Goal: Transaction & Acquisition: Purchase product/service

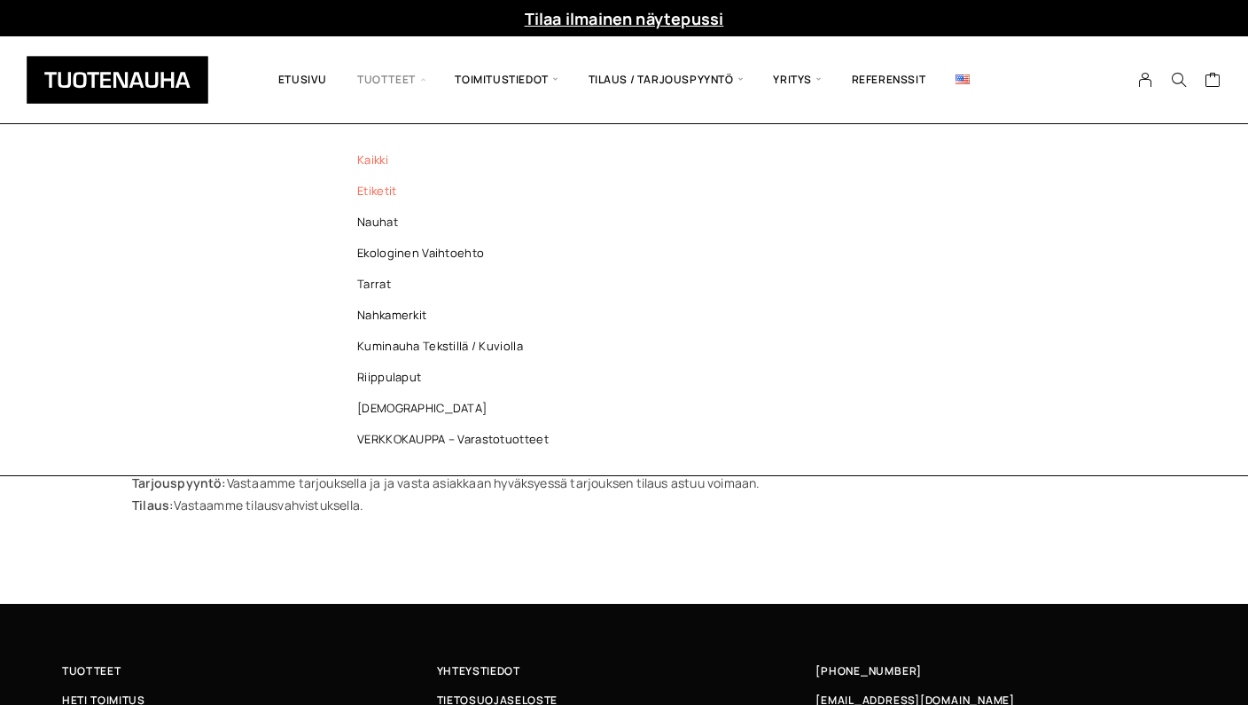
click at [365, 186] on link "Etiketit" at bounding box center [457, 190] width 257 height 31
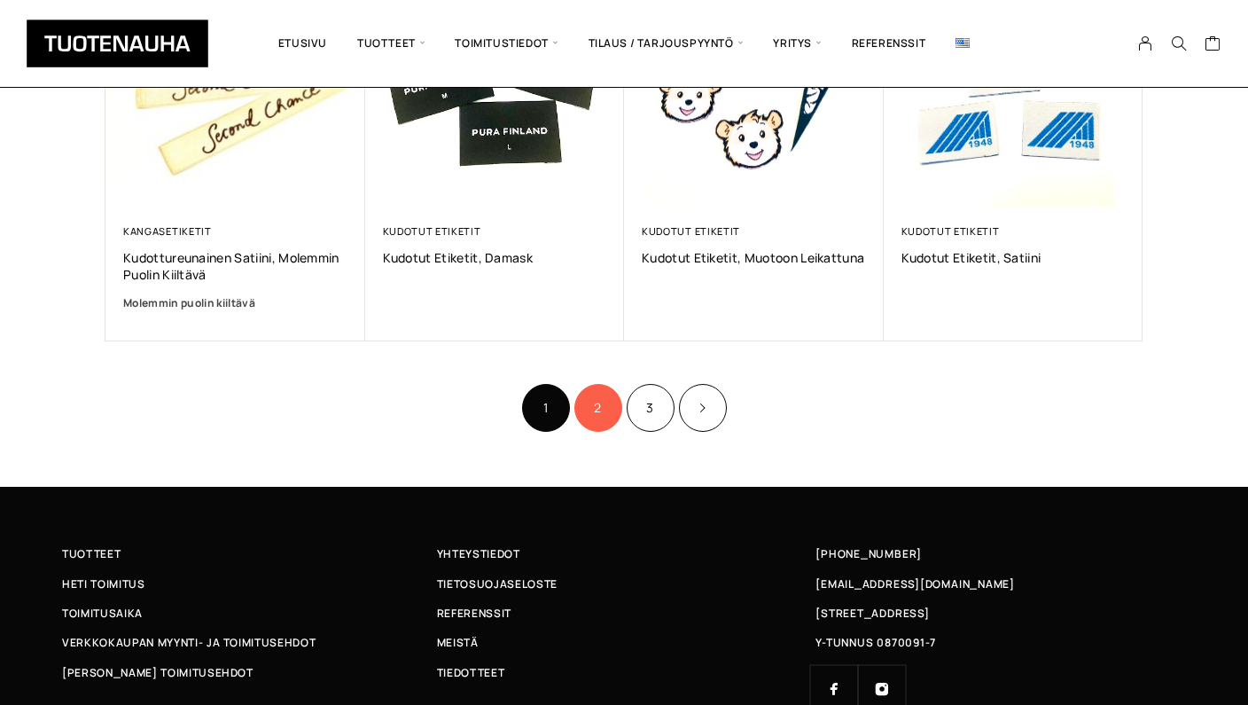
scroll to position [1204, 0]
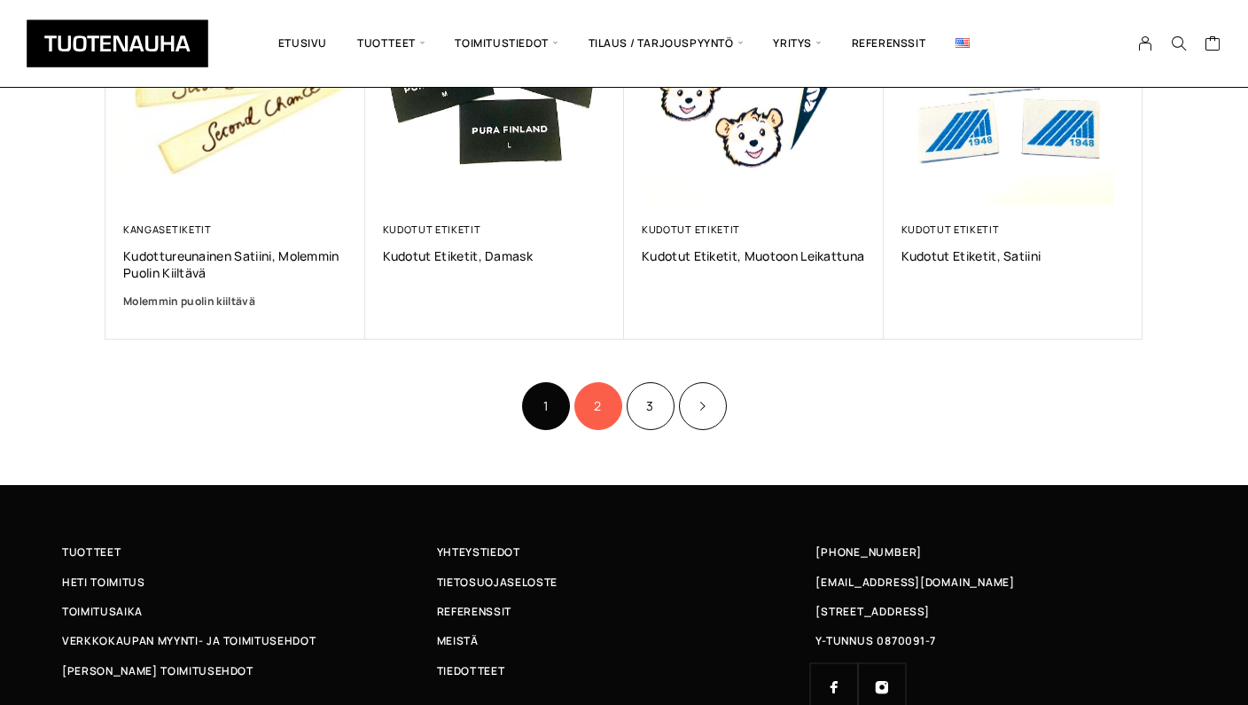
click at [597, 410] on link "2" at bounding box center [598, 406] width 48 height 48
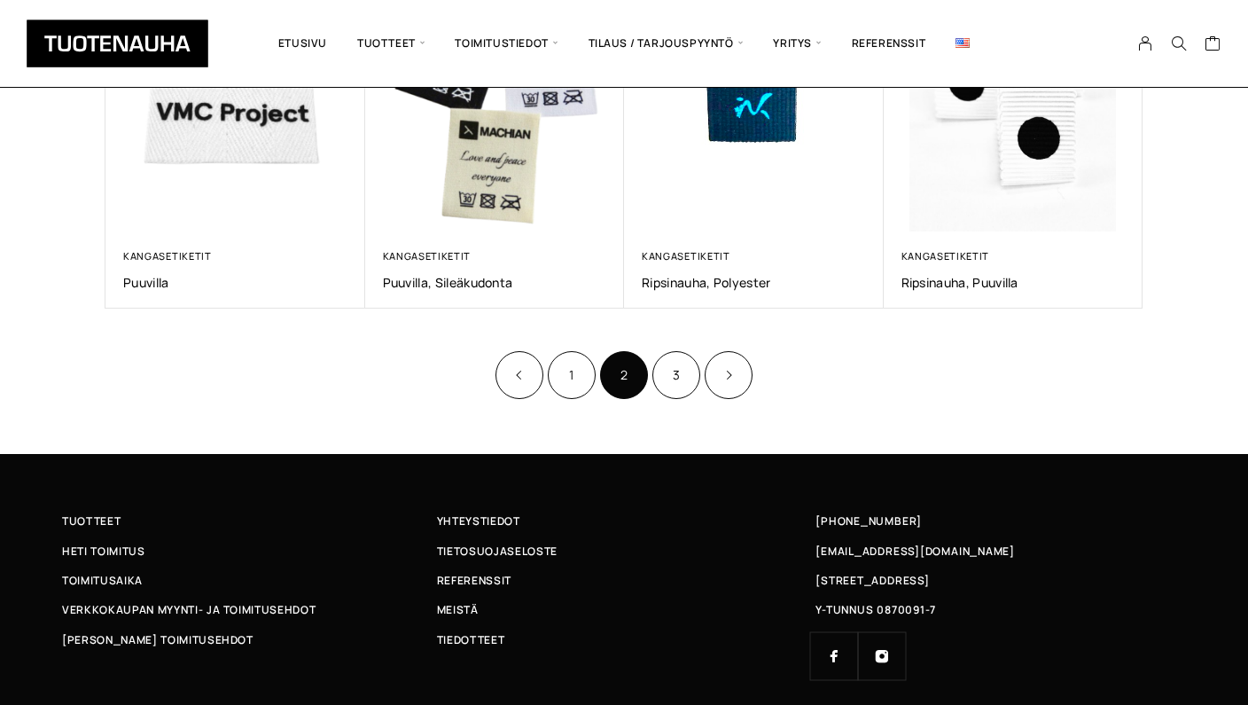
scroll to position [1141, 0]
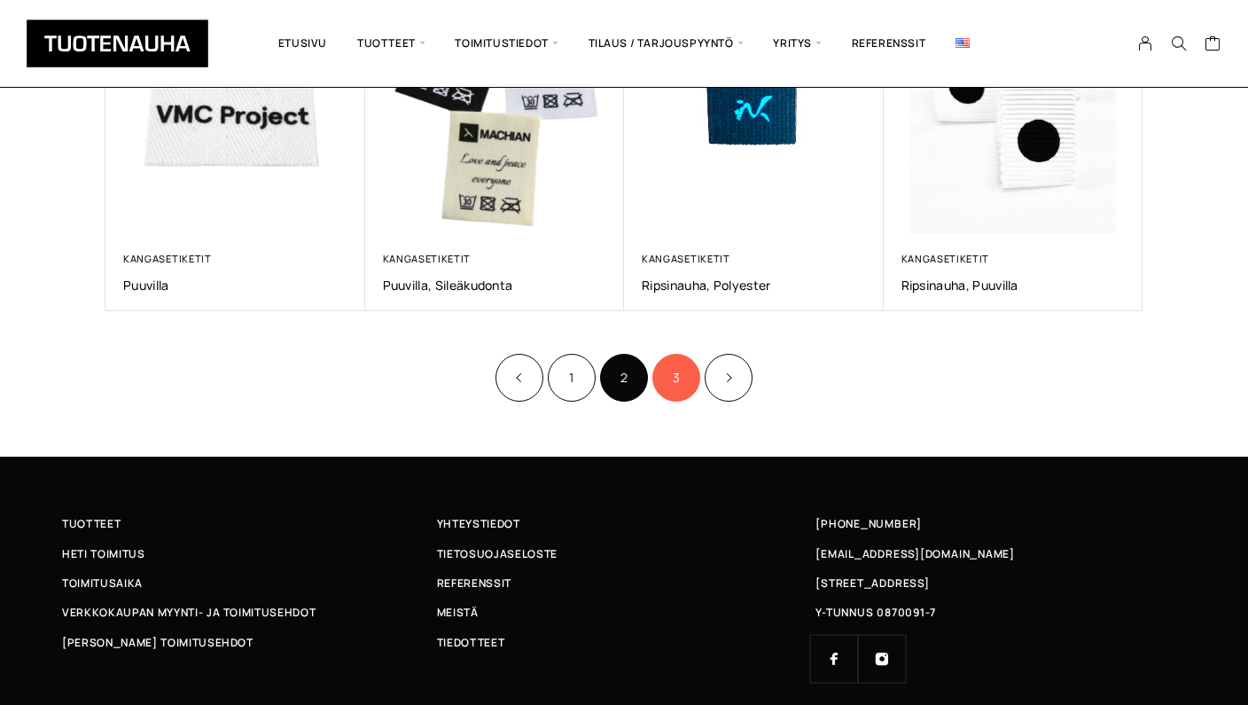
click at [654, 379] on link "3" at bounding box center [676, 378] width 48 height 48
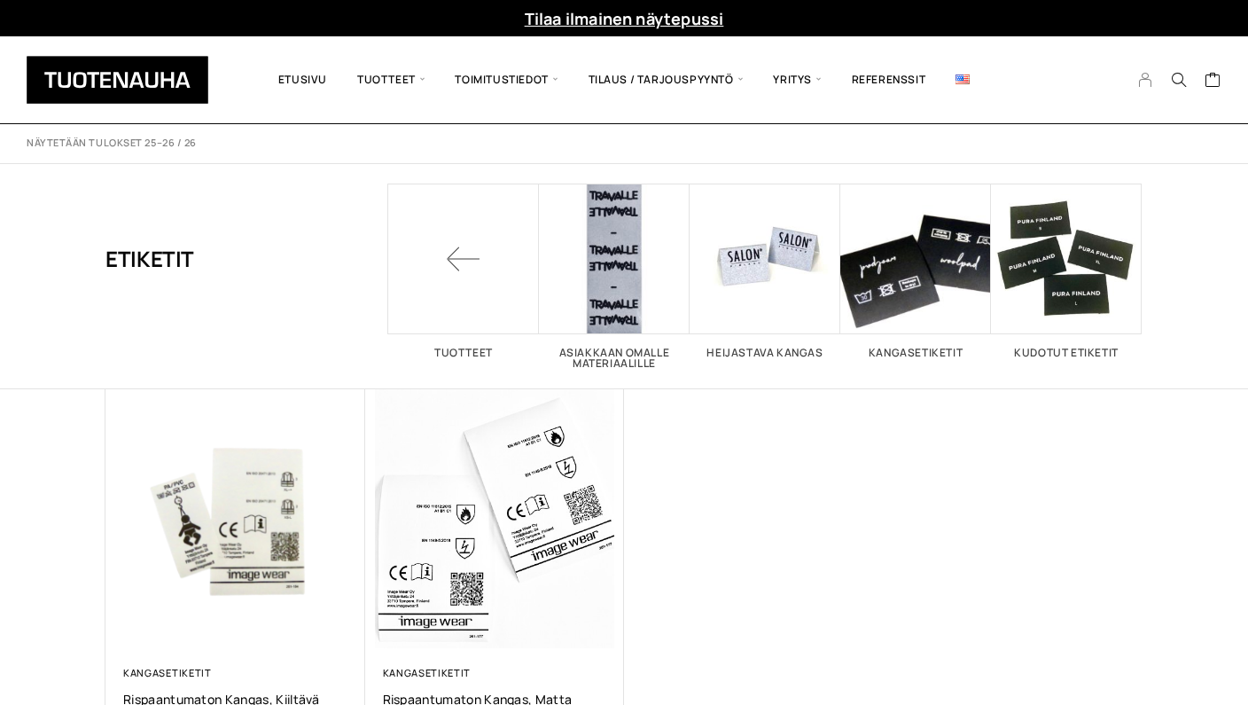
click at [1150, 81] on icon "My Account" at bounding box center [1145, 80] width 17 height 16
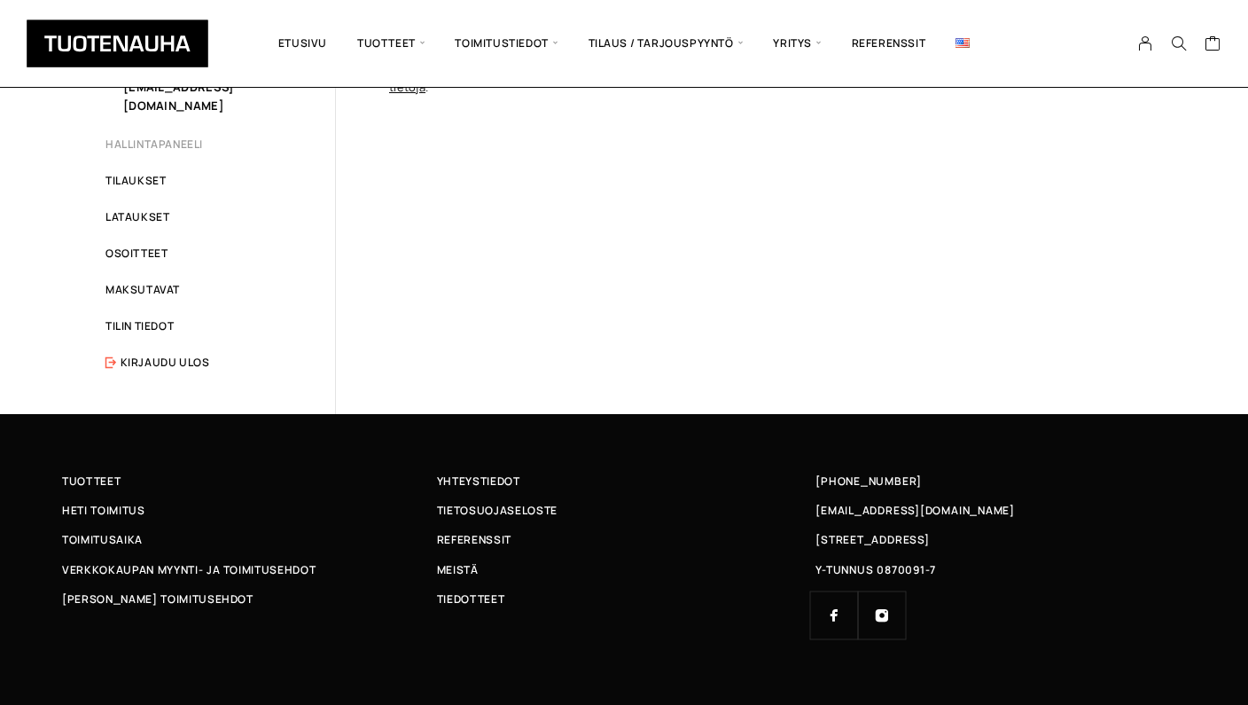
scroll to position [177, 0]
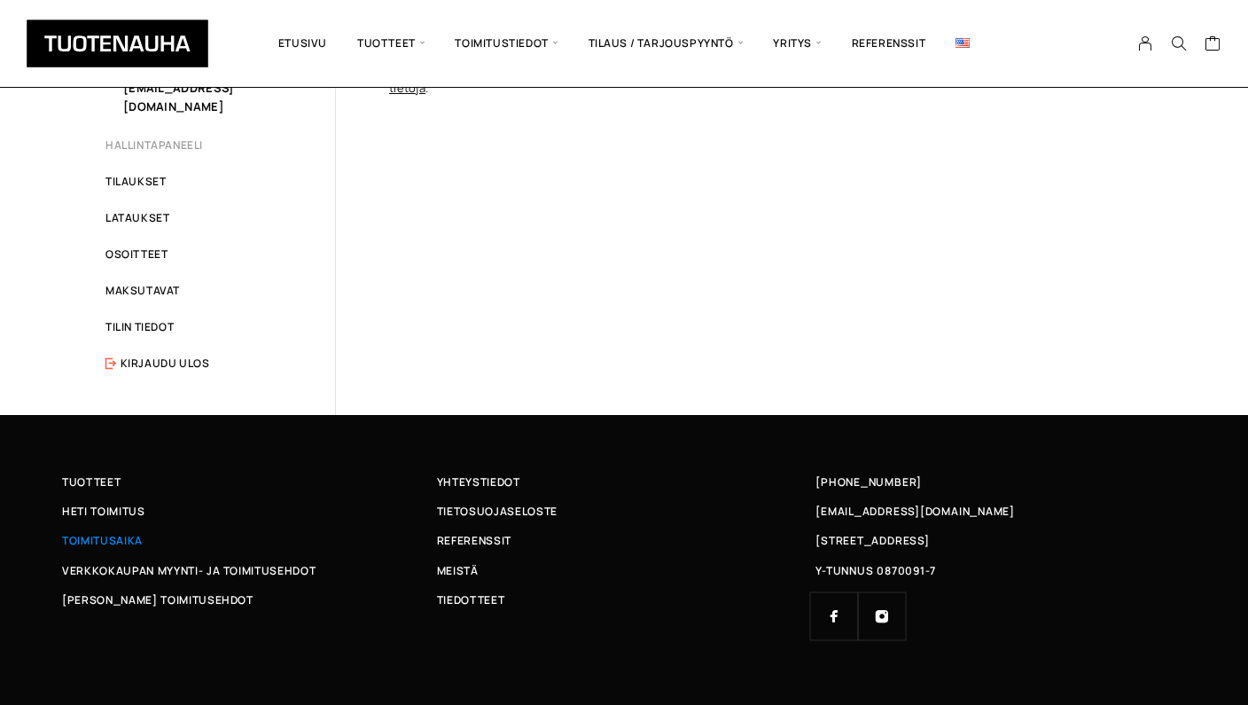
click at [102, 531] on span "Toimitusaika" at bounding box center [102, 540] width 81 height 19
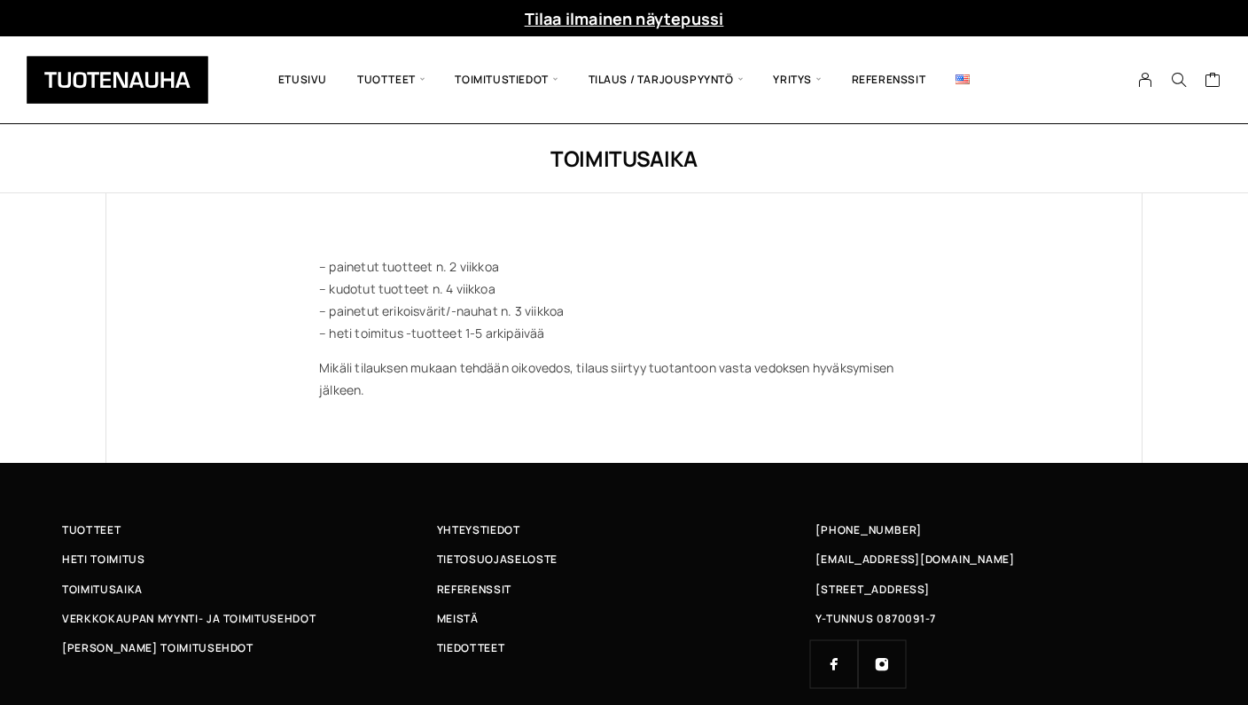
click at [209, 192] on div at bounding box center [624, 192] width 1248 height 1
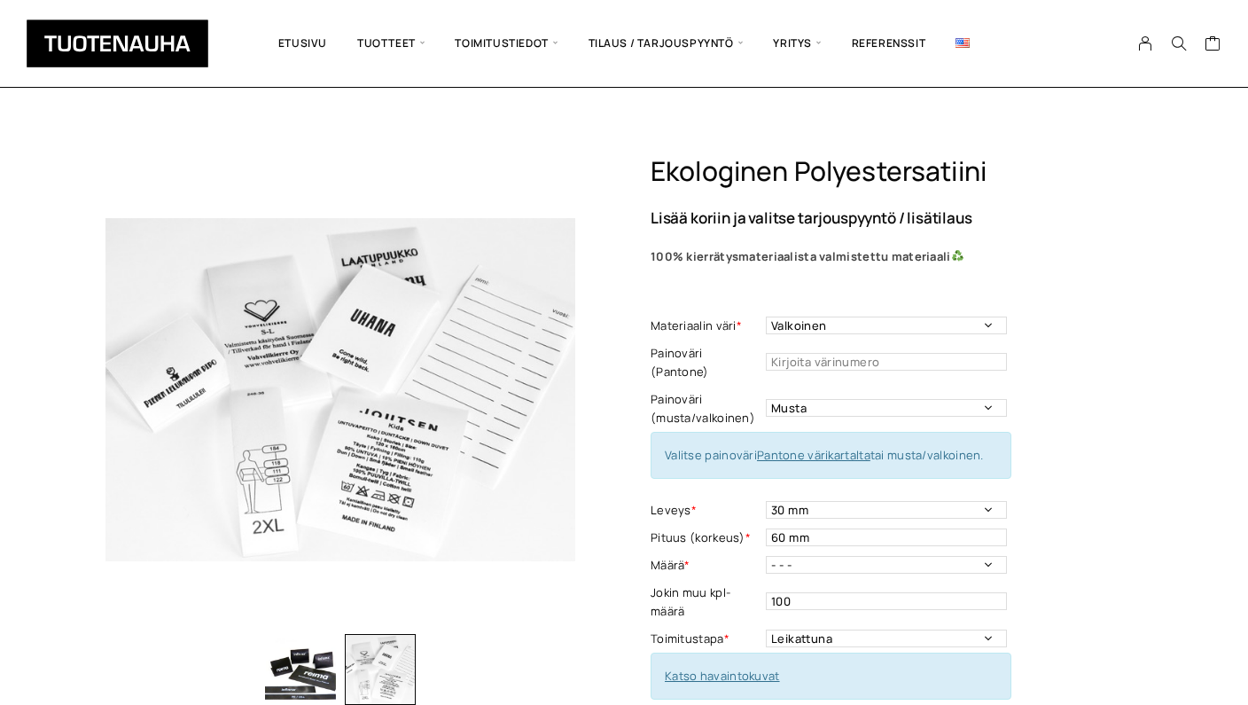
select select "Valkoinen"
select select "musta"
select select "30 mm"
select select "Leikattuna"
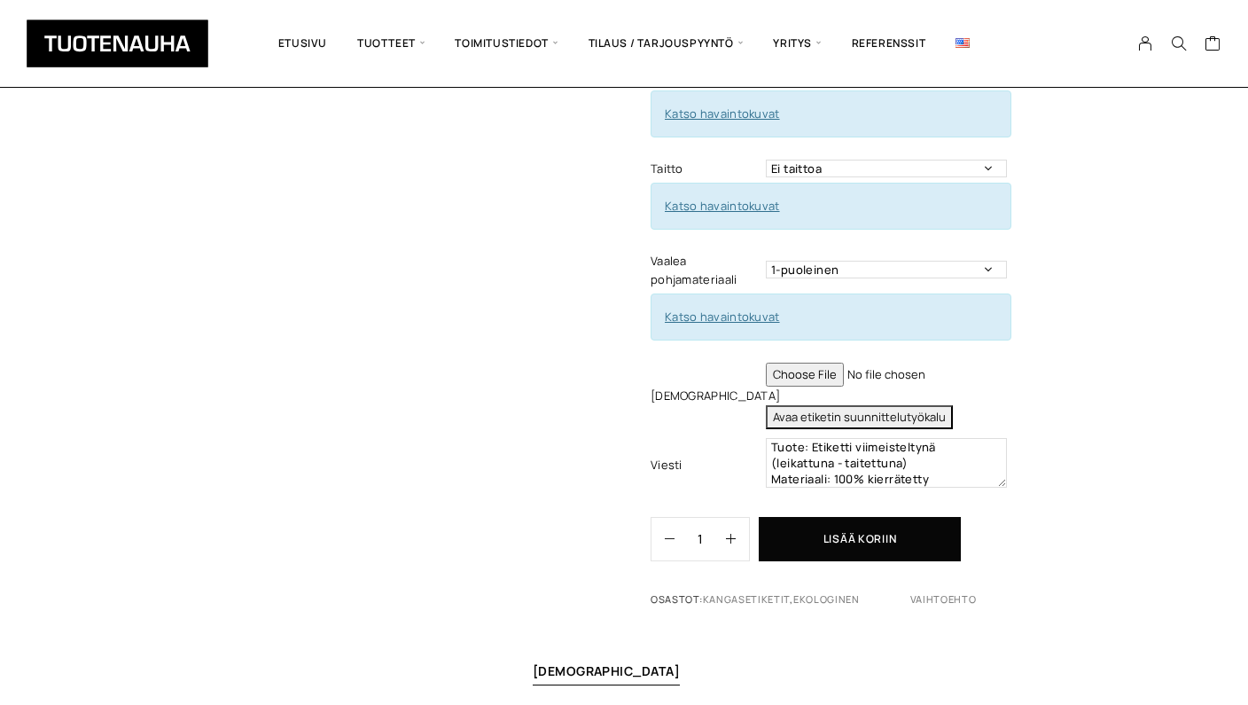
scroll to position [683, 0]
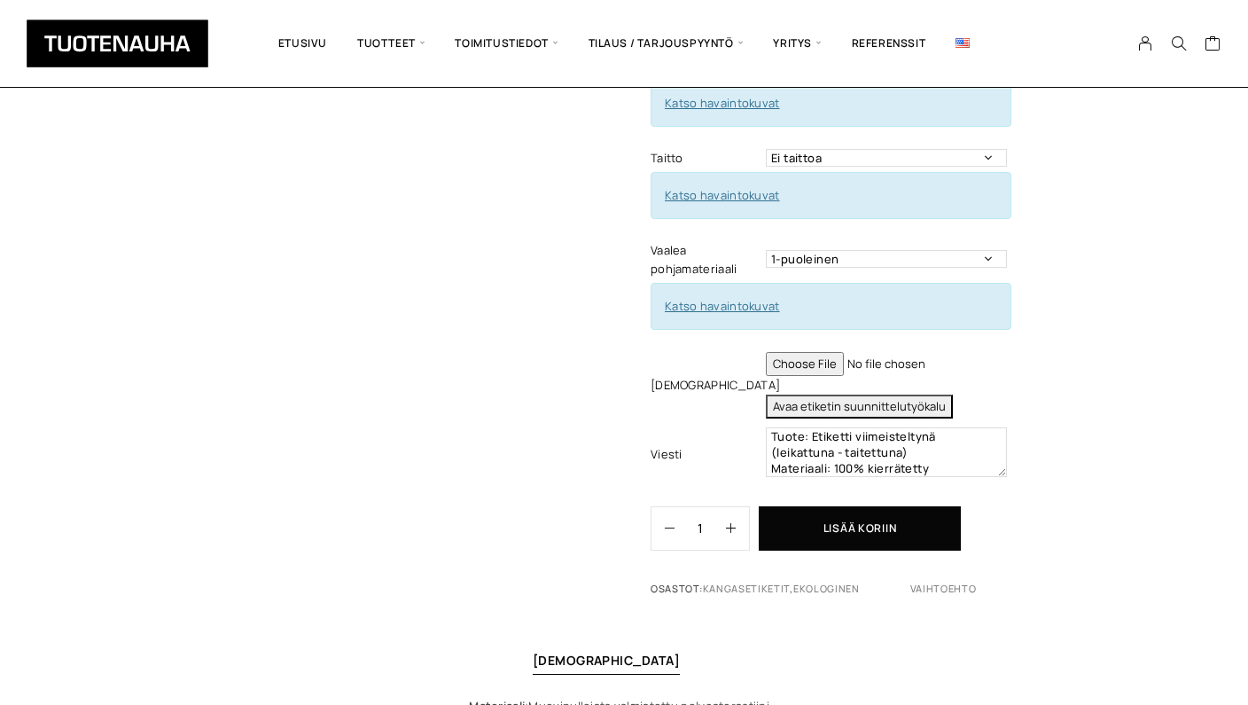
click at [906, 395] on button "Avaa etiketin suunnittelutyökalu" at bounding box center [859, 406] width 187 height 24
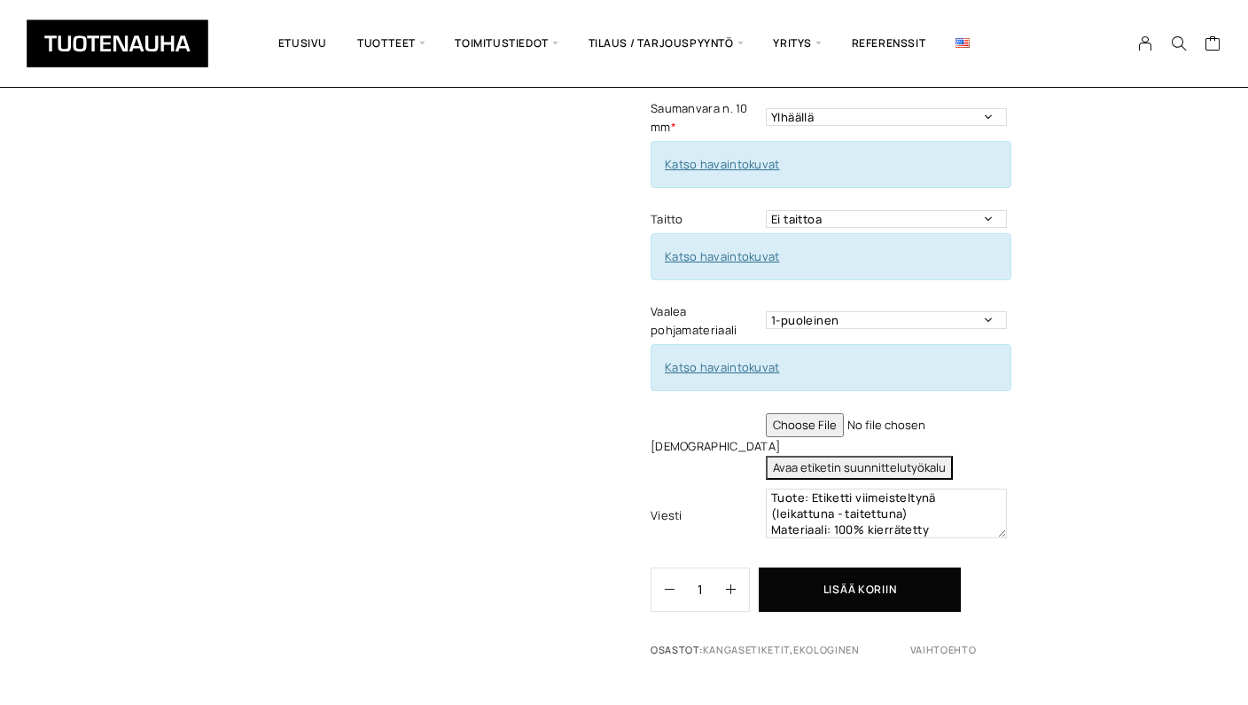
scroll to position [624, 0]
click at [827, 411] on input "file" at bounding box center [886, 423] width 241 height 24
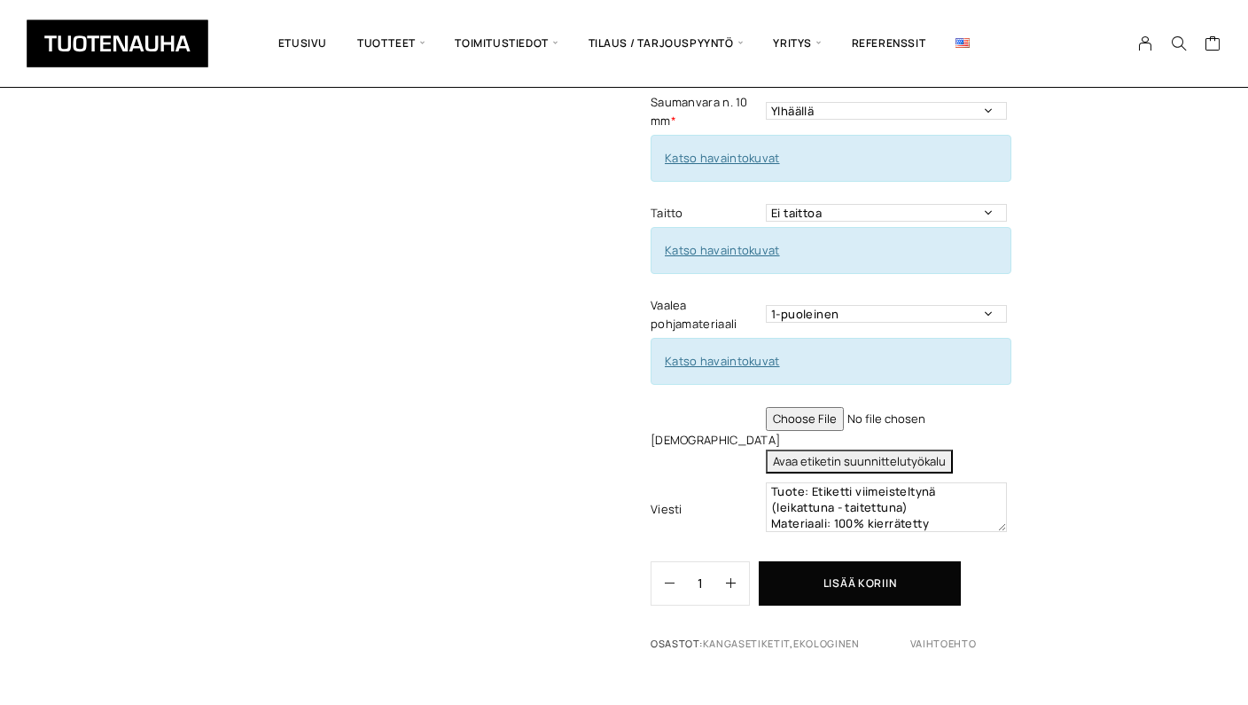
scroll to position [623, 0]
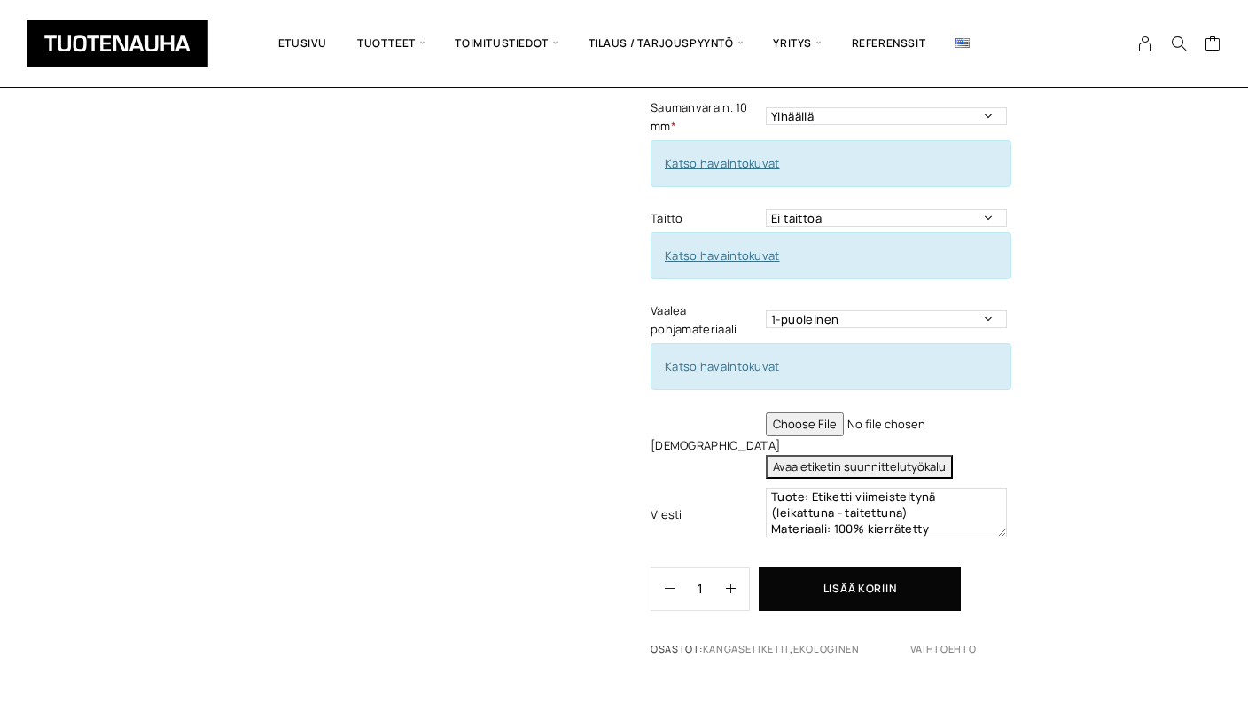
click at [887, 455] on button "Avaa etiketin suunnittelutyökalu" at bounding box center [859, 467] width 187 height 24
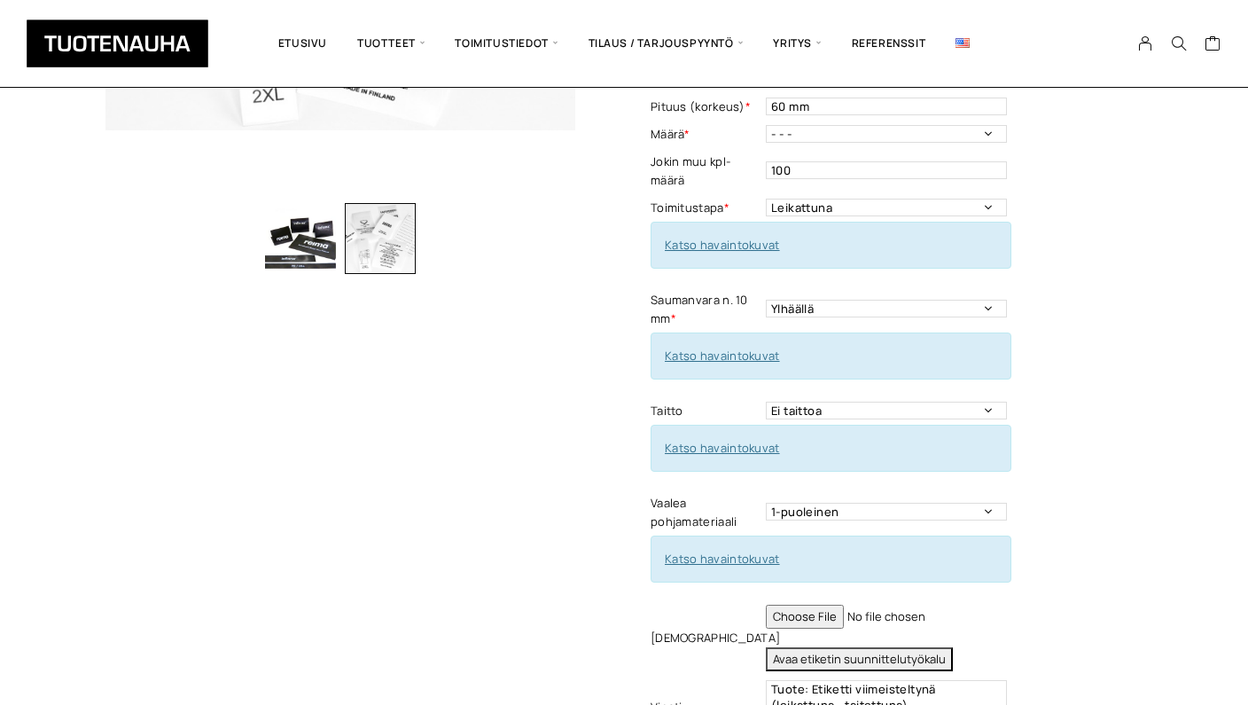
scroll to position [421, 0]
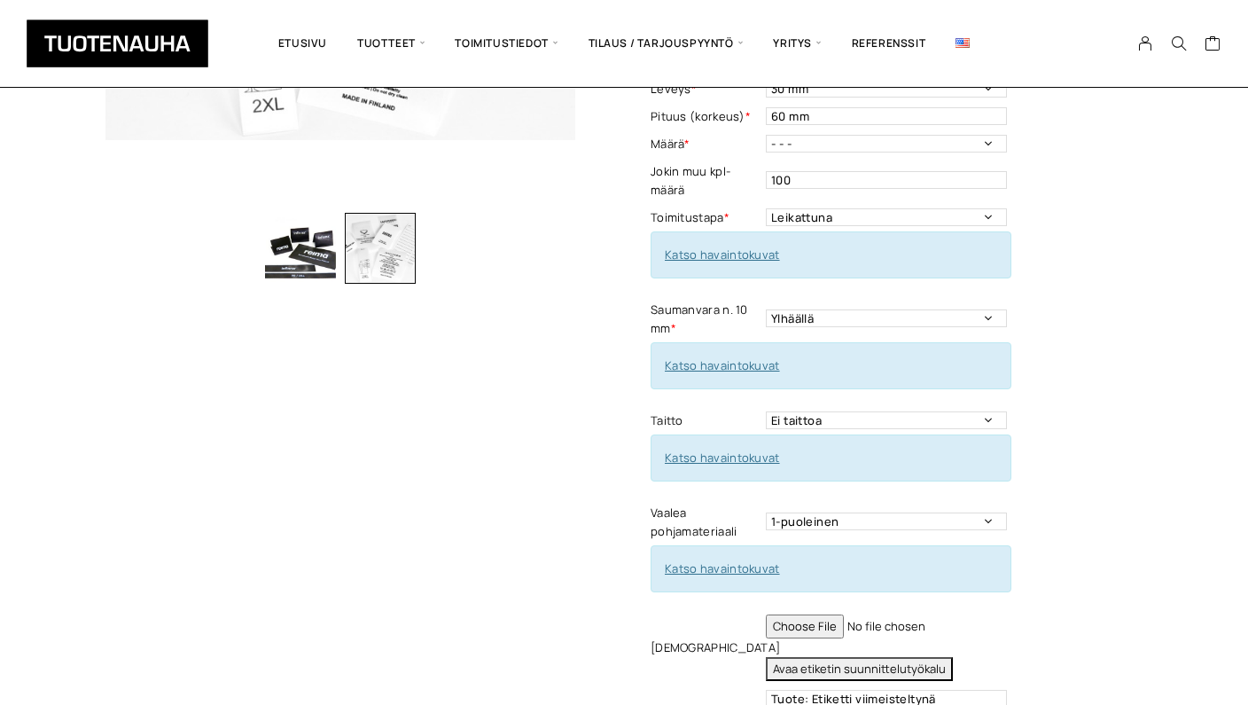
click at [725, 357] on link "Katso havaintokuvat" at bounding box center [722, 365] width 115 height 16
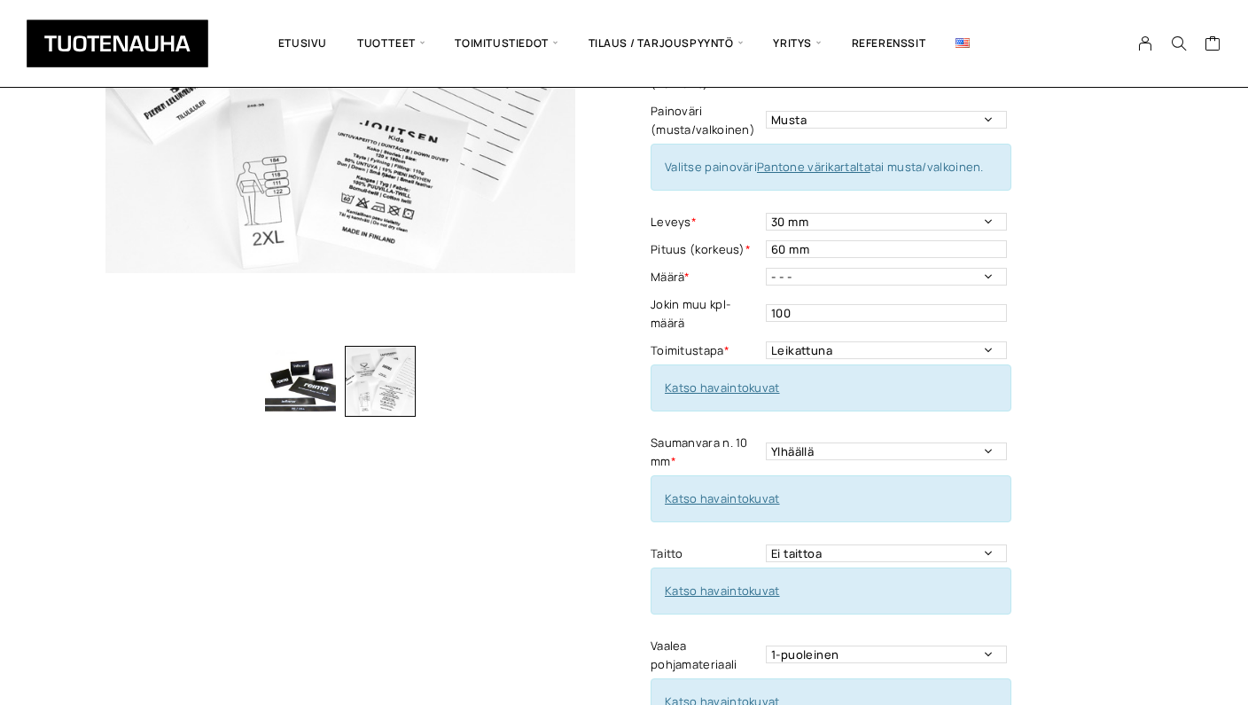
scroll to position [290, 0]
click at [728, 378] on link "Katso havaintokuvat" at bounding box center [722, 386] width 115 height 16
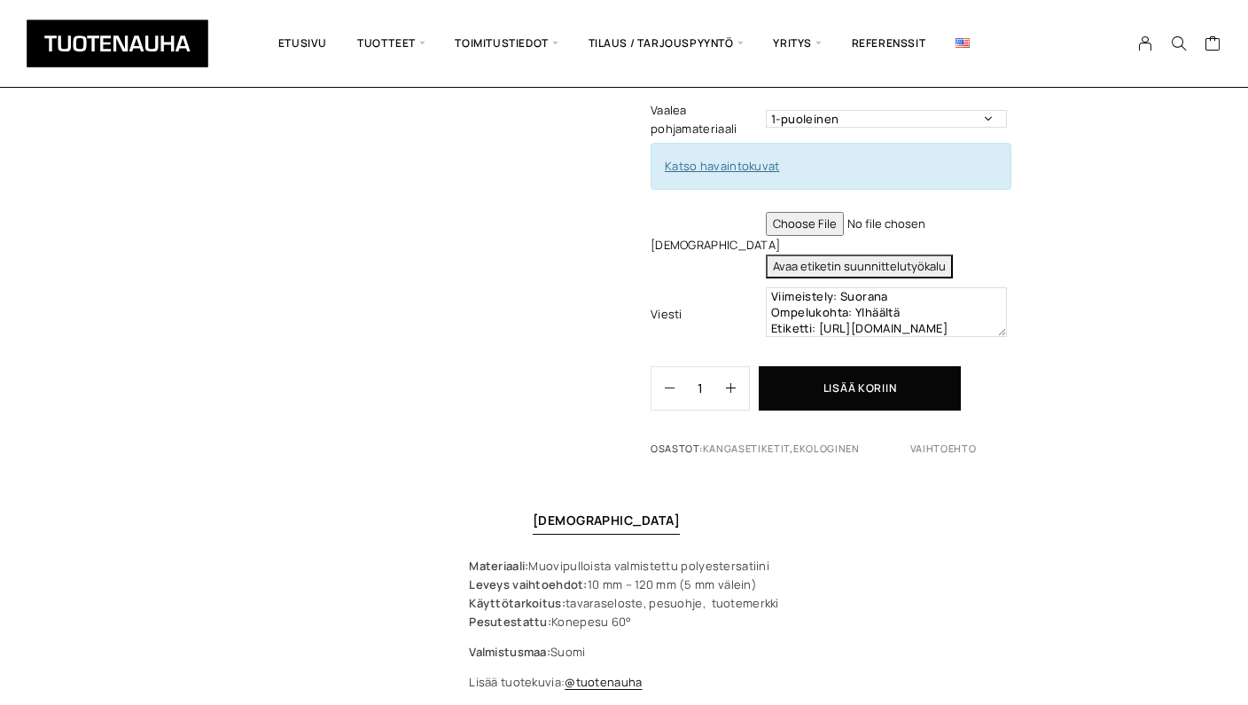
scroll to position [825, 0]
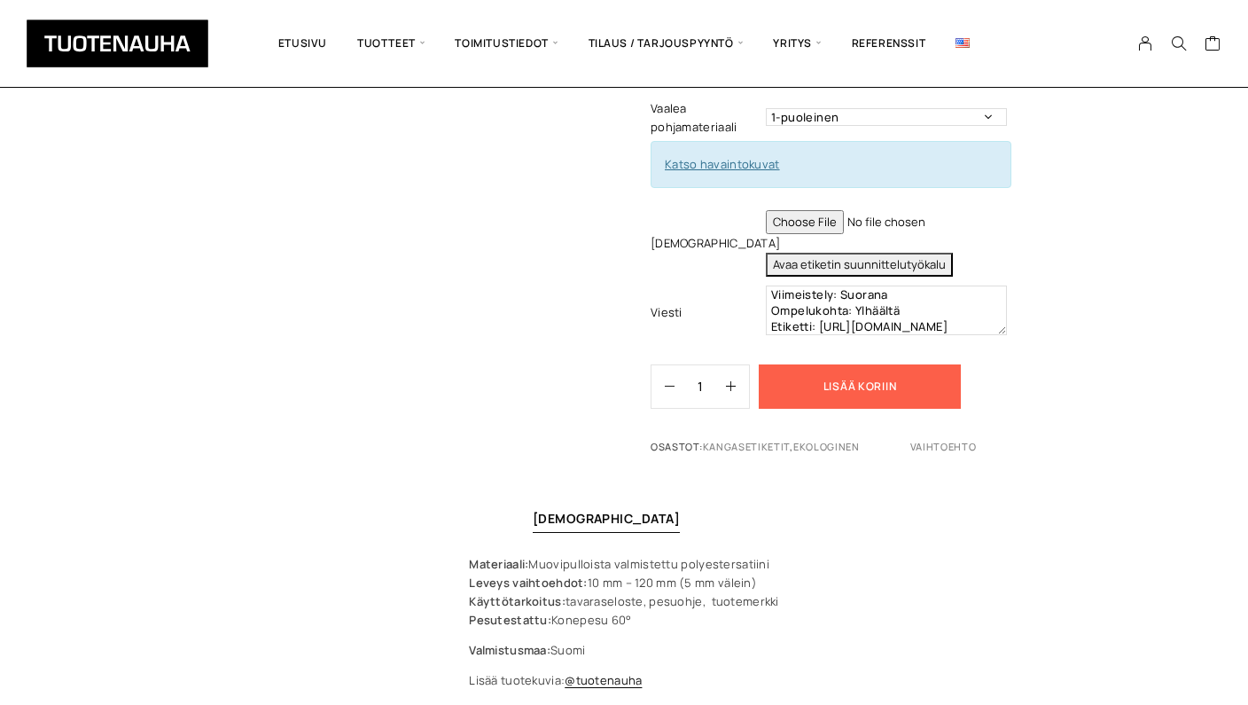
click at [860, 370] on button "Lisää koriin" at bounding box center [860, 386] width 202 height 44
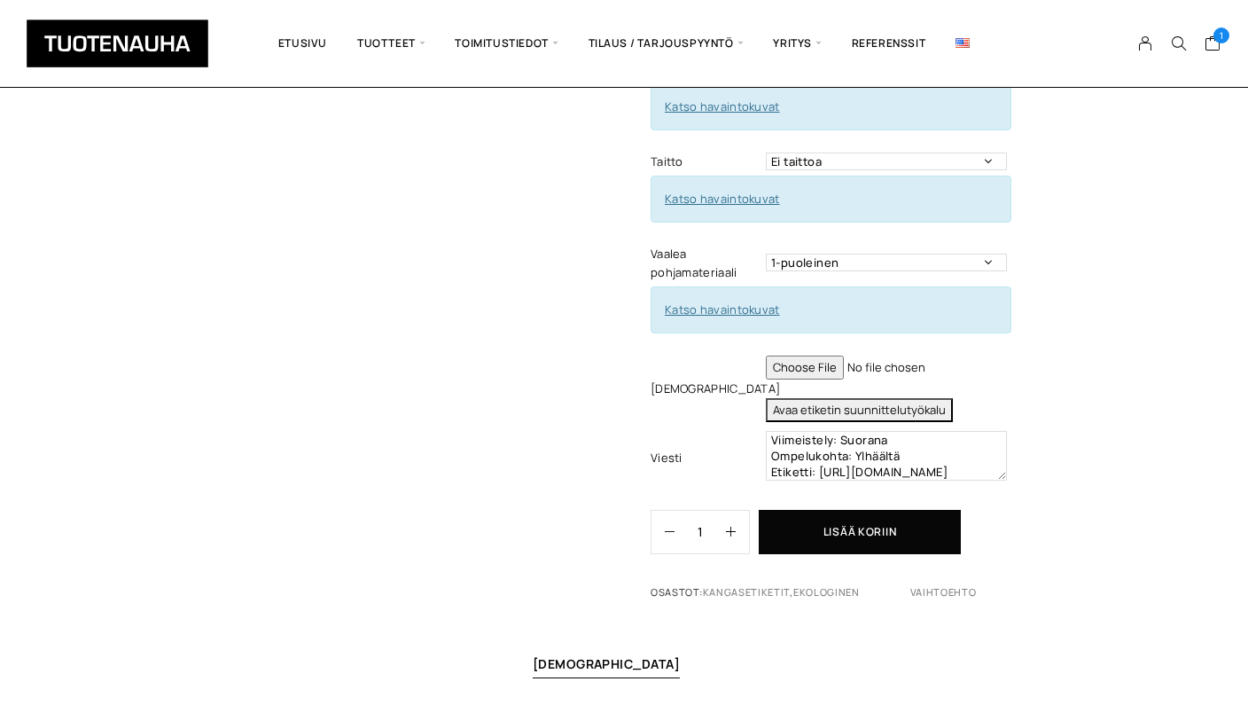
scroll to position [681, 0]
click at [855, 397] on button "Avaa etiketin suunnittelutyökalu" at bounding box center [859, 409] width 187 height 24
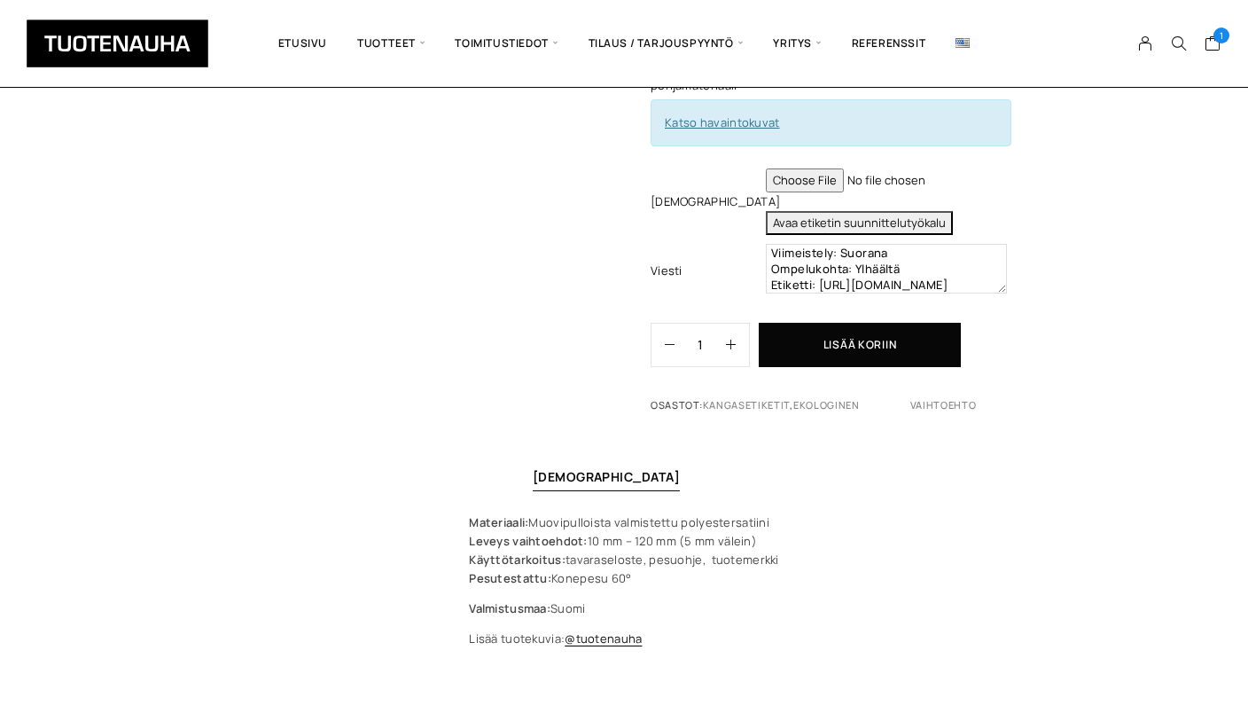
scroll to position [771, 0]
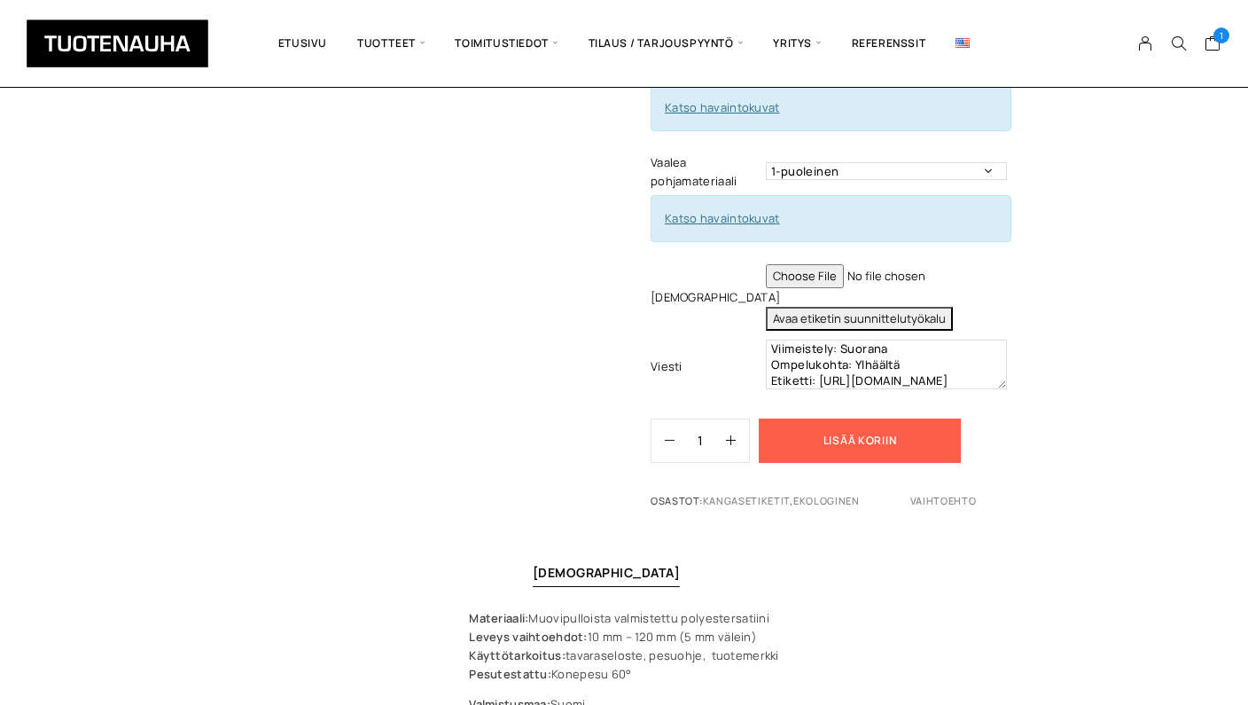
click at [899, 423] on button "Lisää koriin" at bounding box center [860, 440] width 202 height 44
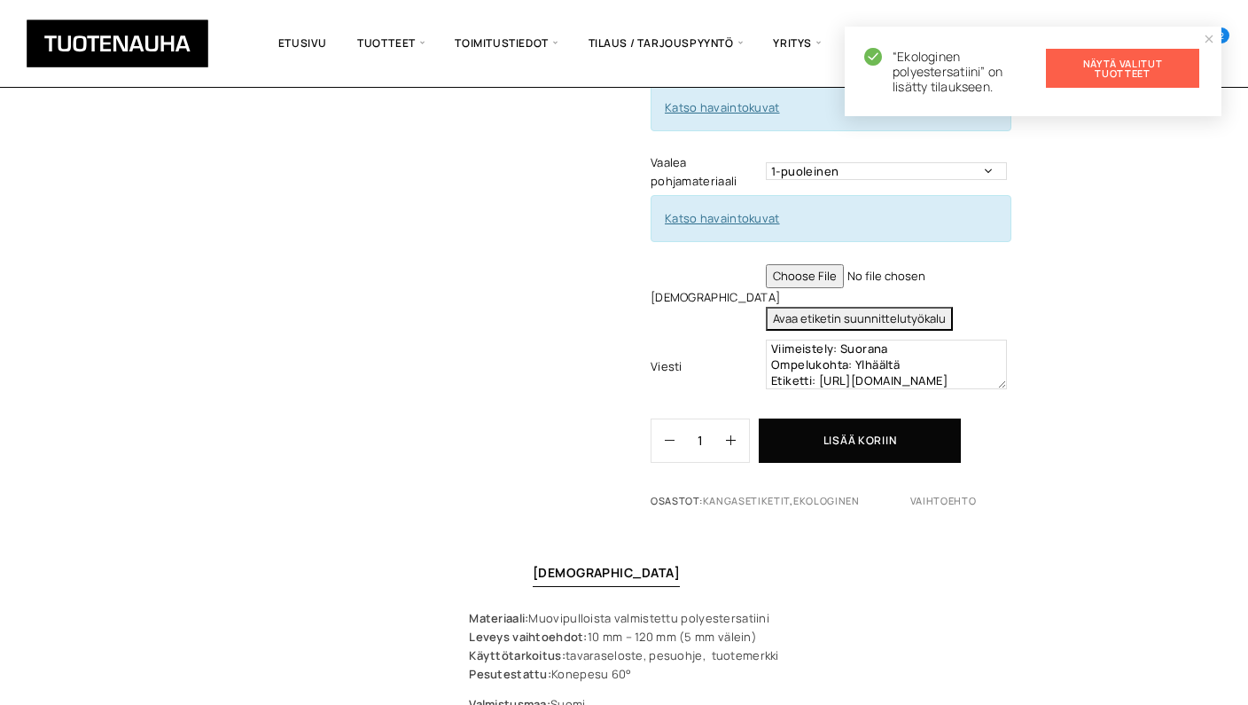
click at [1126, 66] on link "Näytä valitut tuotteet" at bounding box center [1122, 68] width 153 height 39
